Goal: Task Accomplishment & Management: Manage account settings

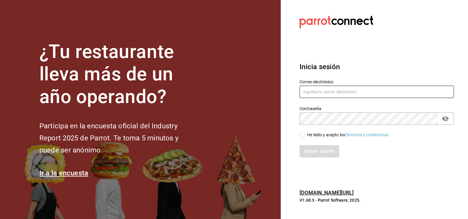
type input "CODEVALLARTA@GRUPOALME.COM"
click at [303, 137] on input "He leído y acepto los Términos y condiciones." at bounding box center [302, 134] width 5 height 5
checkbox input "true"
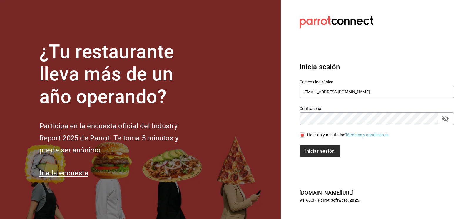
click at [313, 154] on button "Iniciar sesión" at bounding box center [320, 151] width 40 height 12
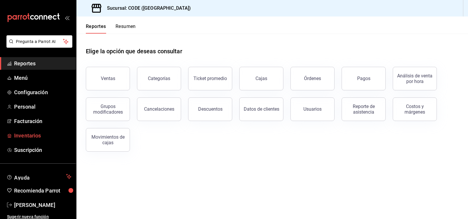
click at [42, 136] on span "Inventarios" at bounding box center [42, 135] width 57 height 8
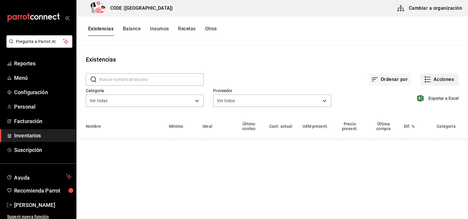
click at [434, 80] on button "Acciones" at bounding box center [440, 79] width 38 height 12
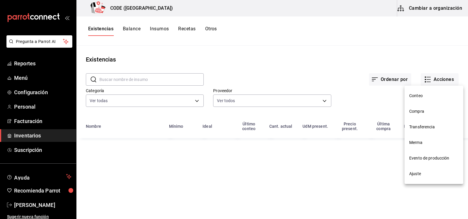
click at [416, 114] on span "Compra" at bounding box center [433, 111] width 49 height 6
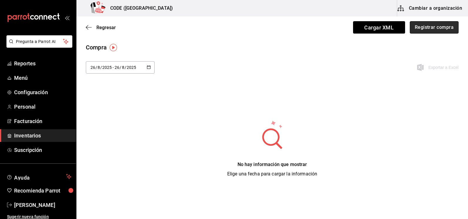
click at [423, 29] on button "Registrar compra" at bounding box center [434, 27] width 49 height 12
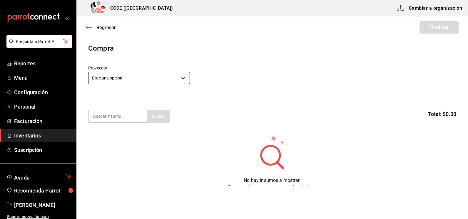
click at [160, 81] on body "Pregunta a Parrot AI Reportes Menú Configuración Personal Facturación Inventari…" at bounding box center [234, 93] width 468 height 186
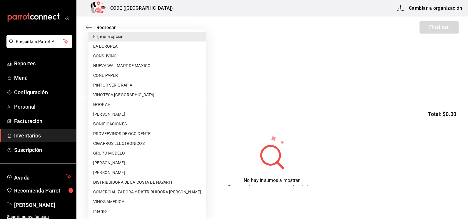
click at [246, 72] on div at bounding box center [234, 109] width 468 height 219
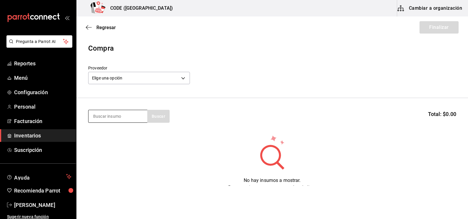
click at [124, 117] on input at bounding box center [118, 116] width 59 height 12
click at [119, 118] on input at bounding box center [118, 116] width 59 height 12
click at [111, 119] on input at bounding box center [118, 116] width 59 height 12
type input "[PERSON_NAME]"
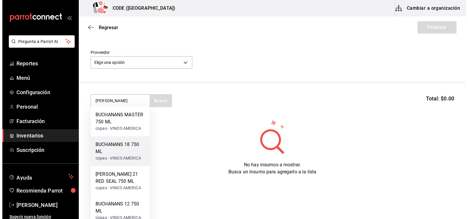
scroll to position [24, 0]
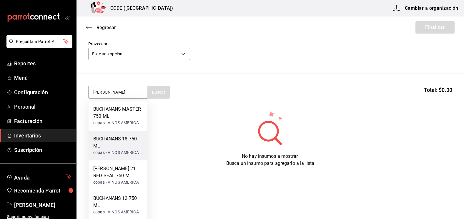
click at [116, 147] on div "BUCHANANS 18 750 ML" at bounding box center [117, 142] width 49 height 14
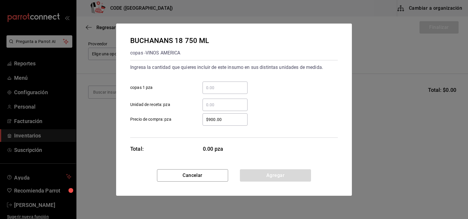
click at [212, 90] on input "​ copas 1 pza" at bounding box center [225, 87] width 45 height 7
type input "3"
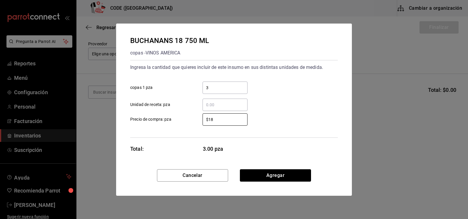
type input "$1"
type input "$1,811.68"
click at [273, 179] on button "Agregar" at bounding box center [275, 175] width 71 height 12
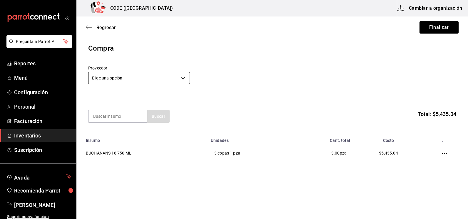
click at [177, 79] on body "Pregunta a Parrot AI Reportes Menú Configuración Personal Facturación Inventari…" at bounding box center [234, 93] width 468 height 186
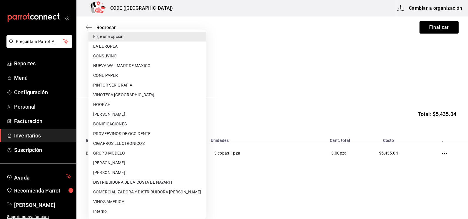
click at [129, 199] on li "VINOS AMERICA" at bounding box center [147, 202] width 117 height 10
type input "21a97b26-24ec-4ea3-adc8-3fa0e39621ed"
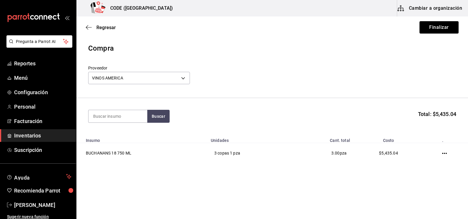
click at [304, 75] on div "Proveedor VINOS AMERICA 21a97b26-24ec-4ea3-adc8-3fa0e39621ed" at bounding box center [272, 75] width 368 height 21
click at [438, 30] on button "Finalizar" at bounding box center [439, 27] width 39 height 12
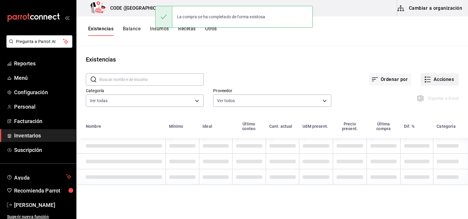
click at [429, 77] on button "Acciones" at bounding box center [440, 79] width 38 height 12
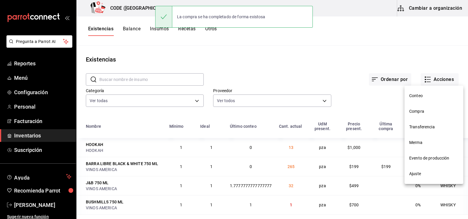
click at [421, 114] on li "Compra" at bounding box center [434, 112] width 59 height 16
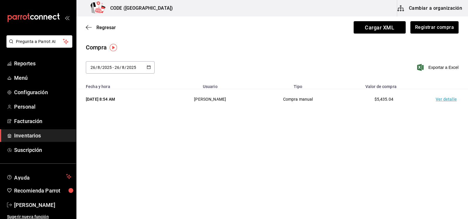
click at [444, 99] on td "Ver detalle" at bounding box center [447, 99] width 41 height 20
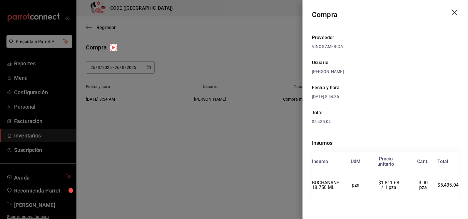
click at [371, 123] on div "$5,435.04" at bounding box center [385, 122] width 147 height 6
click at [240, 154] on div at bounding box center [234, 109] width 468 height 219
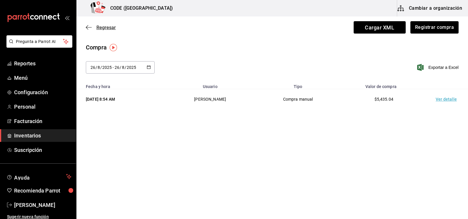
click at [98, 25] on span "Regresar" at bounding box center [105, 28] width 19 height 6
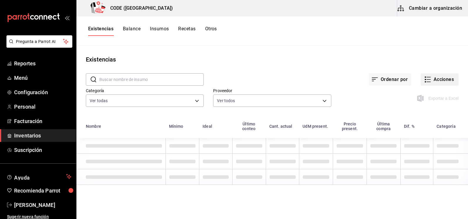
click at [430, 77] on icon "button" at bounding box center [429, 77] width 4 height 0
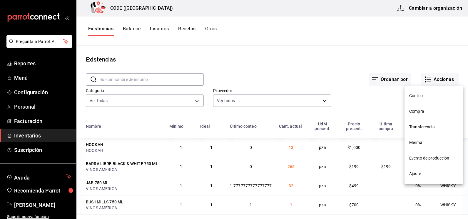
click at [428, 144] on span "Merma" at bounding box center [433, 142] width 49 height 6
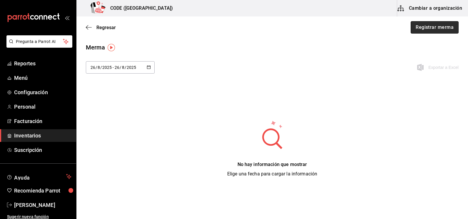
click at [424, 28] on button "Registrar merma" at bounding box center [435, 27] width 48 height 12
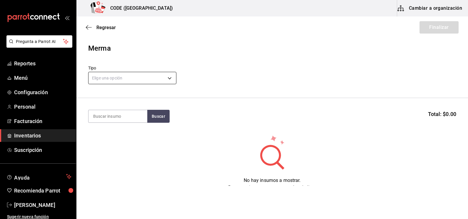
click at [132, 77] on body "Pregunta a Parrot AI Reportes Menú Configuración Personal Facturación Inventari…" at bounding box center [234, 93] width 468 height 186
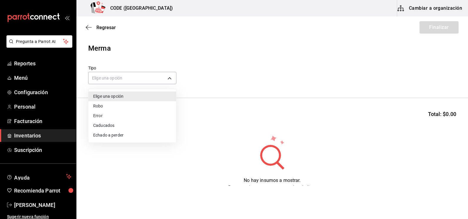
click at [112, 113] on li "Error" at bounding box center [133, 116] width 88 height 10
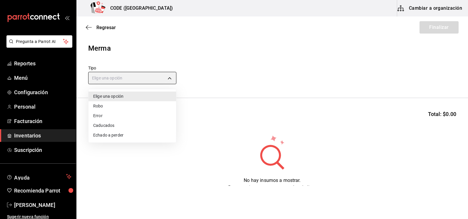
type input "ERROR"
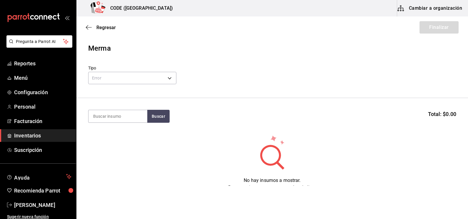
click at [125, 113] on input at bounding box center [118, 116] width 59 height 12
type input "[PERSON_NAME]"
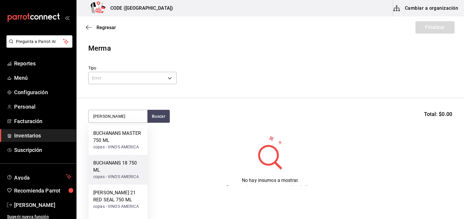
click at [119, 172] on div "BUCHANANS 18 750 ML" at bounding box center [117, 166] width 49 height 14
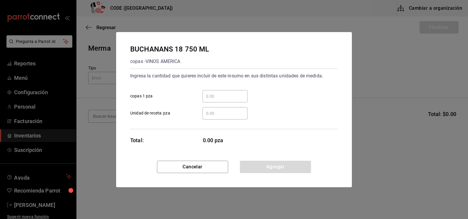
click at [218, 101] on div "​" at bounding box center [225, 96] width 45 height 12
click at [218, 100] on input "​ copas 1 pza" at bounding box center [225, 96] width 45 height 7
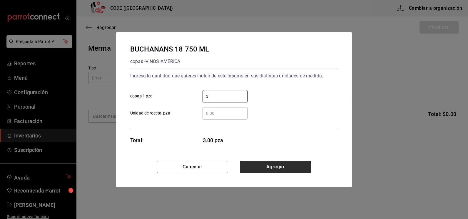
type input "3"
click at [264, 167] on button "Agregar" at bounding box center [275, 167] width 71 height 12
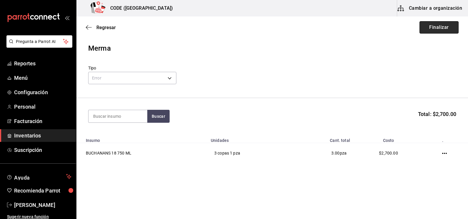
click at [438, 29] on button "Finalizar" at bounding box center [439, 27] width 39 height 12
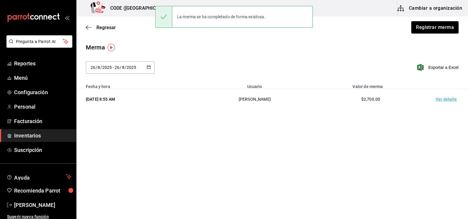
click at [446, 99] on td "Ver detalle" at bounding box center [447, 99] width 41 height 20
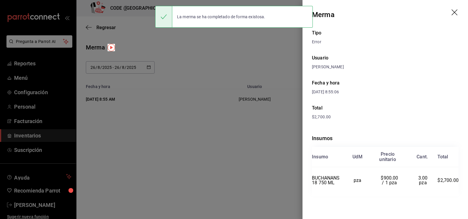
click at [398, 101] on div "Tipo Error Usuario [PERSON_NAME] y hora [DATE] 8:55:06 Total $2,700.00 Insumos …" at bounding box center [386, 121] width 166 height 185
click at [397, 105] on div "Total" at bounding box center [385, 107] width 147 height 7
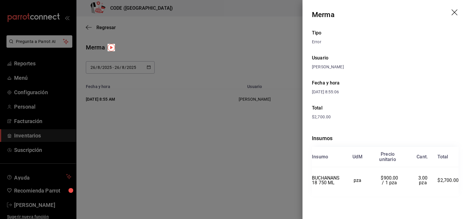
click at [311, 12] on header "Merma" at bounding box center [386, 14] width 166 height 29
click at [221, 51] on div at bounding box center [234, 109] width 468 height 219
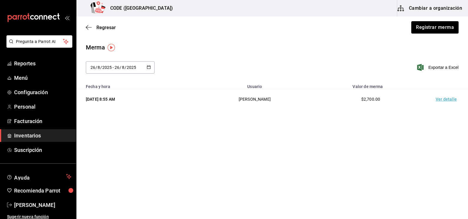
click at [232, 51] on div "Merma" at bounding box center [272, 47] width 373 height 9
